Goal: Task Accomplishment & Management: Use online tool/utility

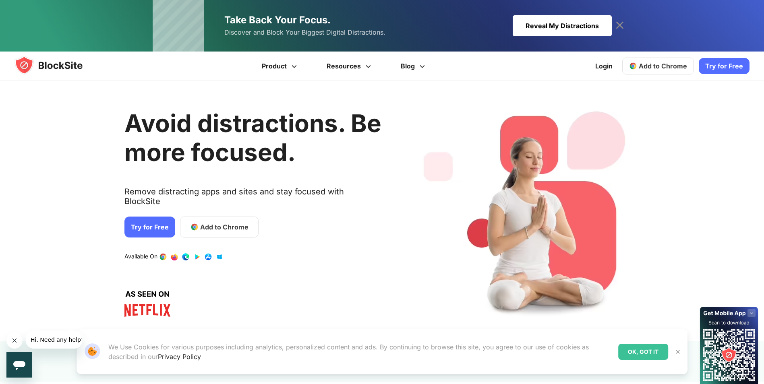
drag, startPoint x: 770, startPoint y: 0, endPoint x: 574, endPoint y: 71, distance: 207.6
click at [574, 71] on div "Try for Free Product Get more info Stay Focused Increase Productivity Manage Yo…" at bounding box center [382, 66] width 764 height 29
click at [520, 66] on div "Try for Free Product Get more info Stay Focused Increase Productivity Manage Yo…" at bounding box center [382, 66] width 764 height 29
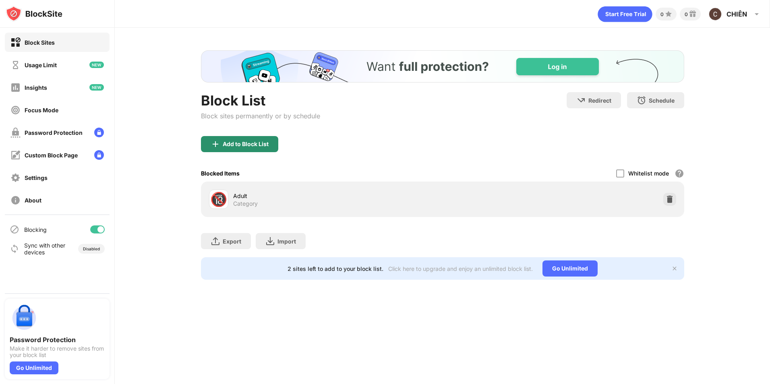
click at [264, 150] on div "Add to Block List" at bounding box center [239, 144] width 77 height 16
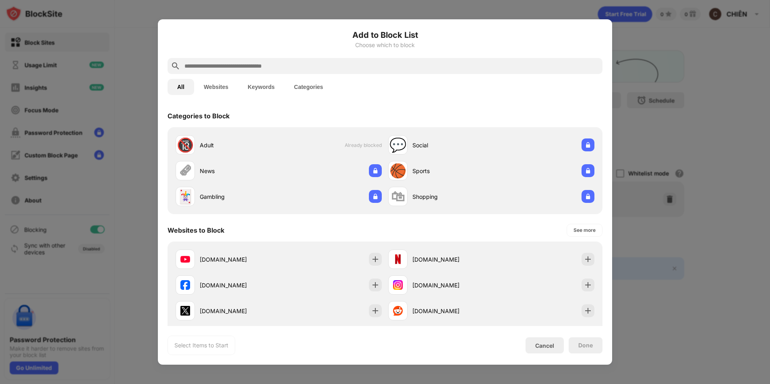
click at [305, 68] on input "text" at bounding box center [392, 66] width 416 height 10
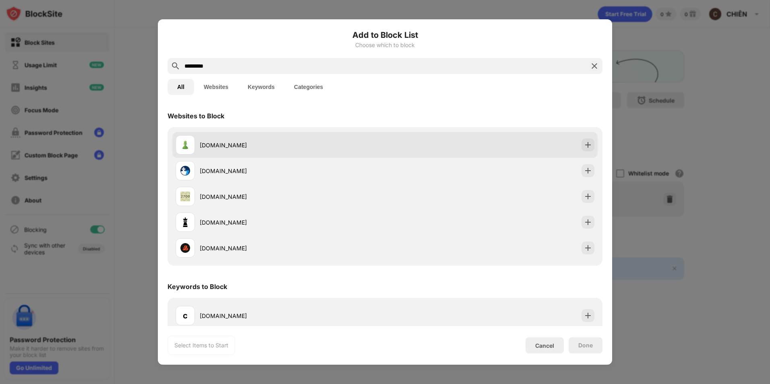
type input "*********"
click at [253, 145] on div "chess.com" at bounding box center [292, 145] width 185 height 8
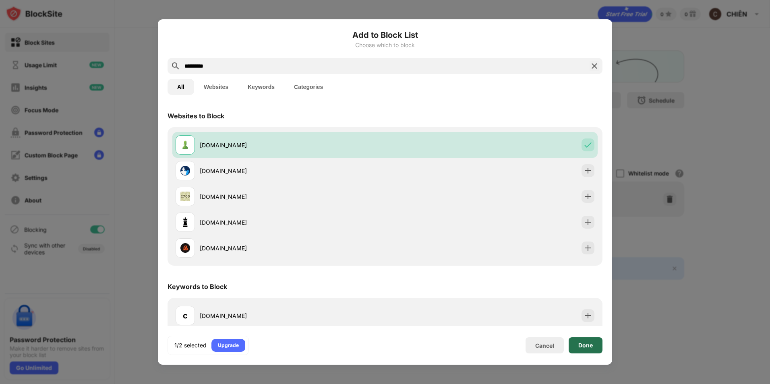
click at [591, 344] on div "Done" at bounding box center [585, 345] width 14 height 6
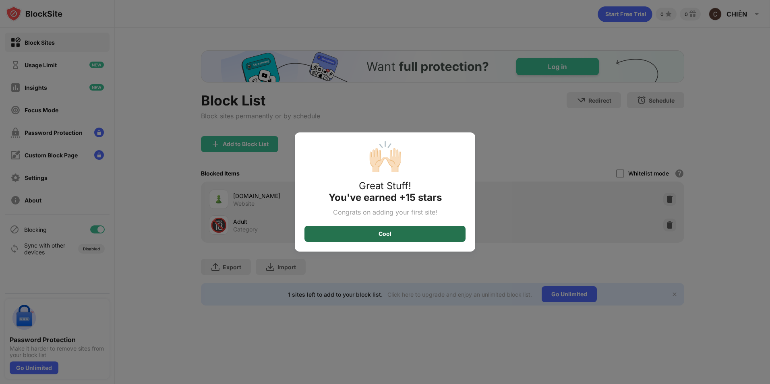
click at [426, 237] on div "Cool" at bounding box center [384, 234] width 161 height 16
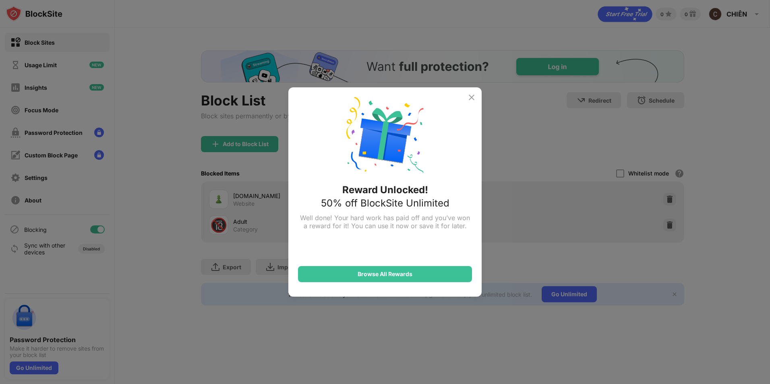
click at [474, 97] on img at bounding box center [472, 98] width 10 height 10
